Goal: Transaction & Acquisition: Book appointment/travel/reservation

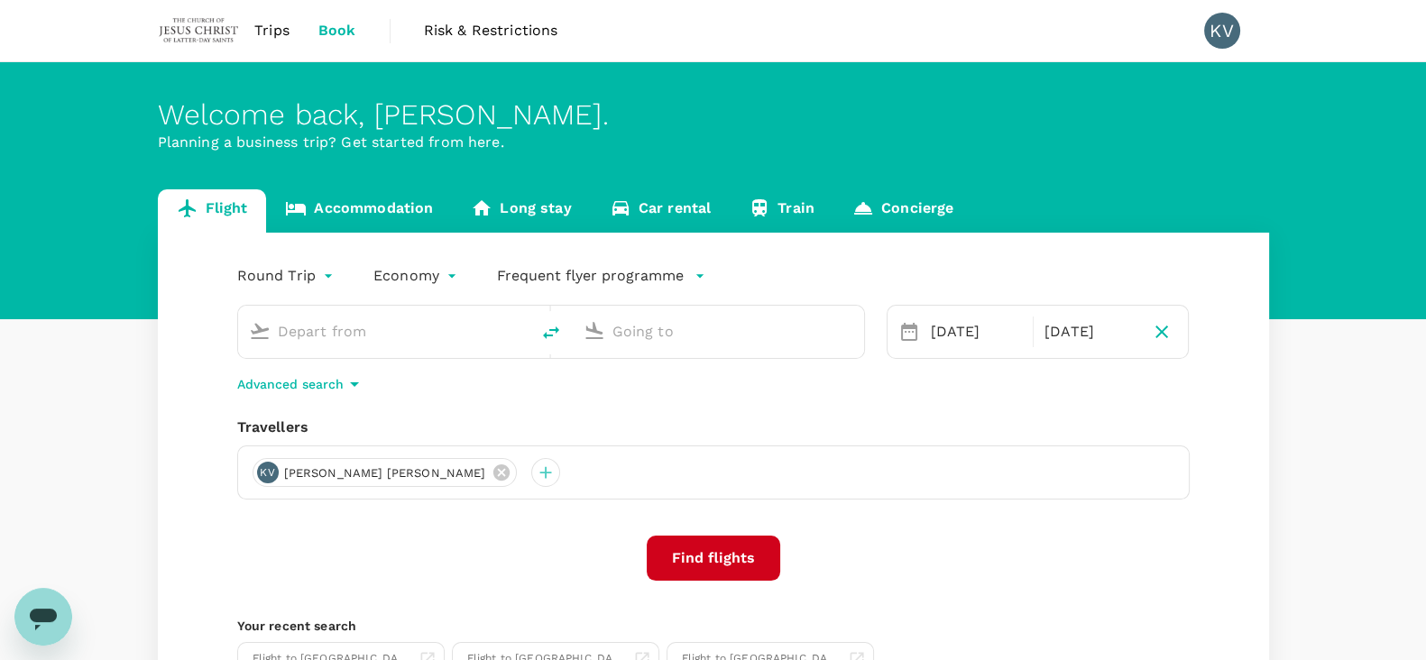
type input "[GEOGRAPHIC_DATA], [GEOGRAPHIC_DATA] (any)"
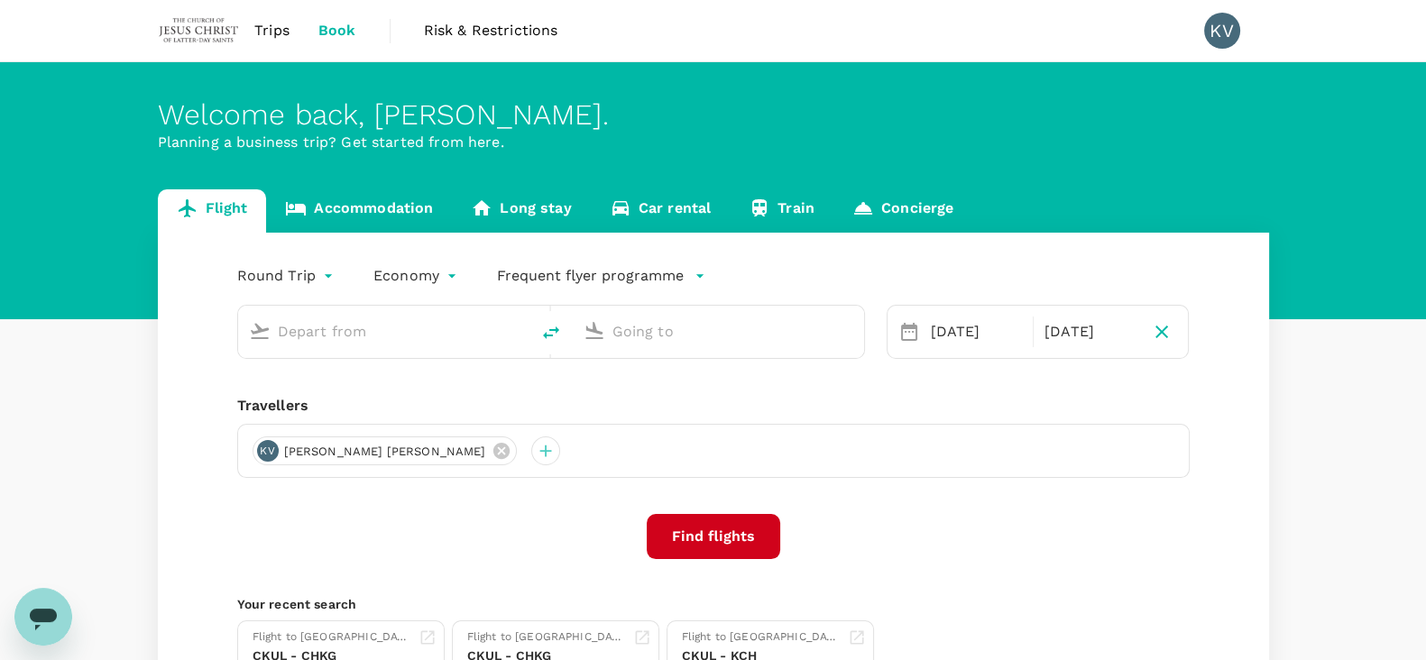
type input "[GEOGRAPHIC_DATA], [GEOGRAPHIC_DATA] (any)"
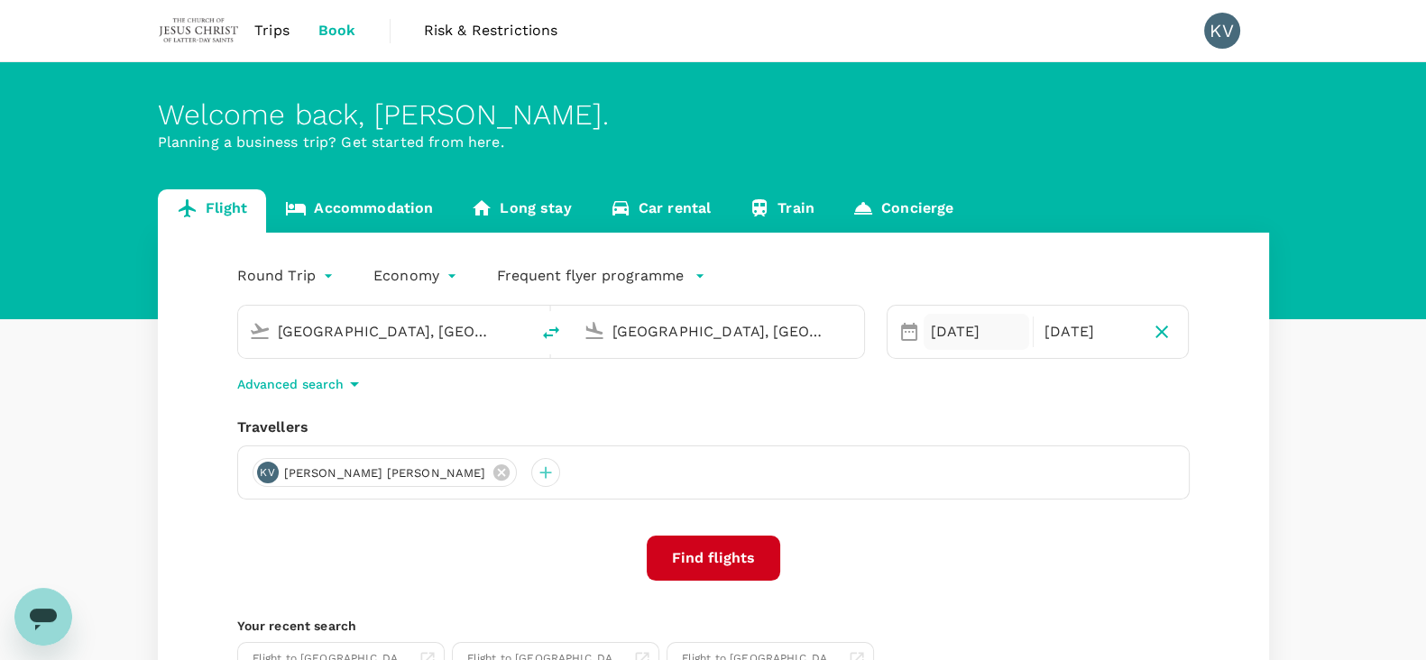
click at [924, 334] on div "[DATE]" at bounding box center [977, 332] width 106 height 36
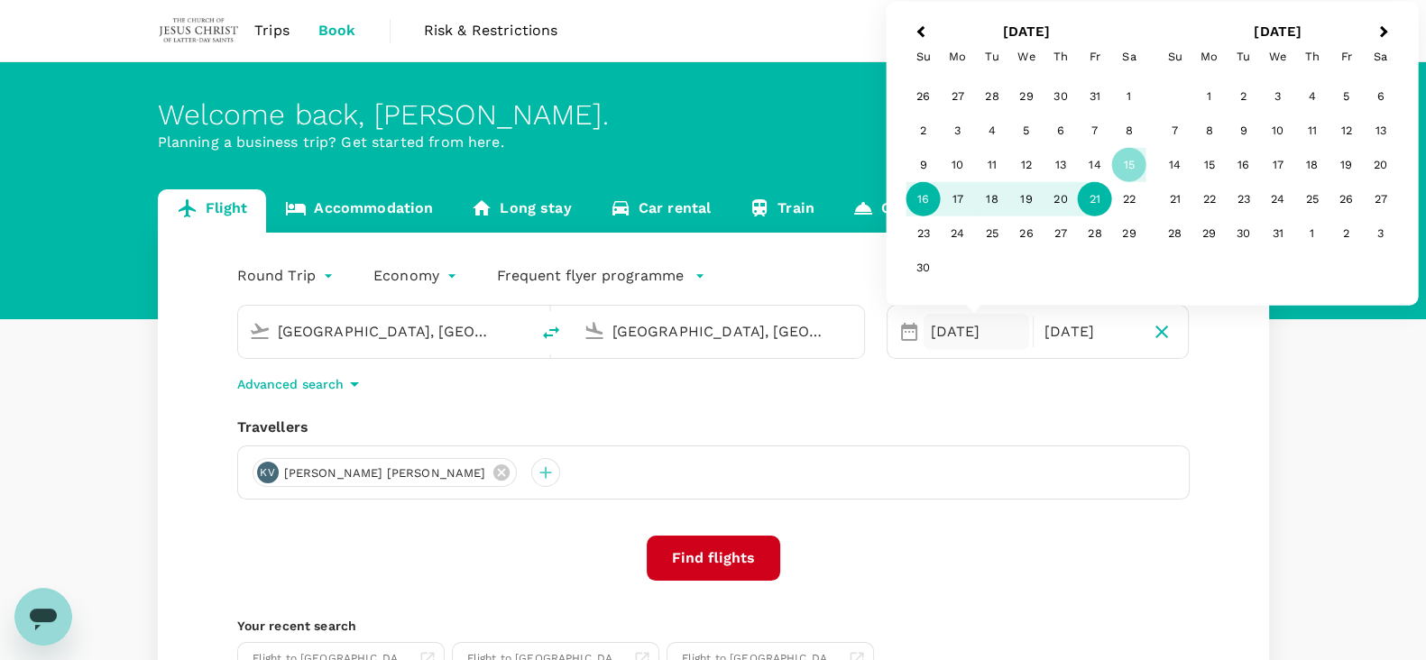
click at [933, 203] on div "16" at bounding box center [923, 199] width 34 height 34
click at [757, 554] on button "Find flights" at bounding box center [713, 558] width 133 height 45
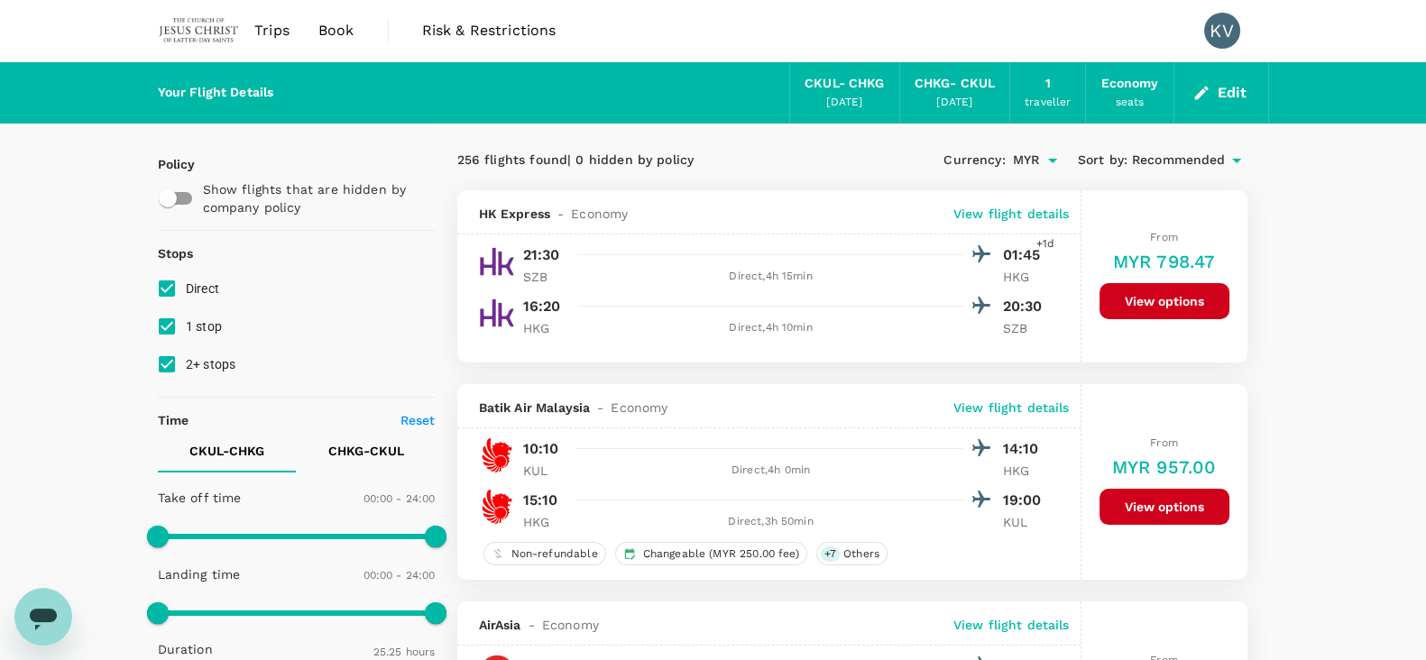
type input "1525"
